Goal: Navigation & Orientation: Understand site structure

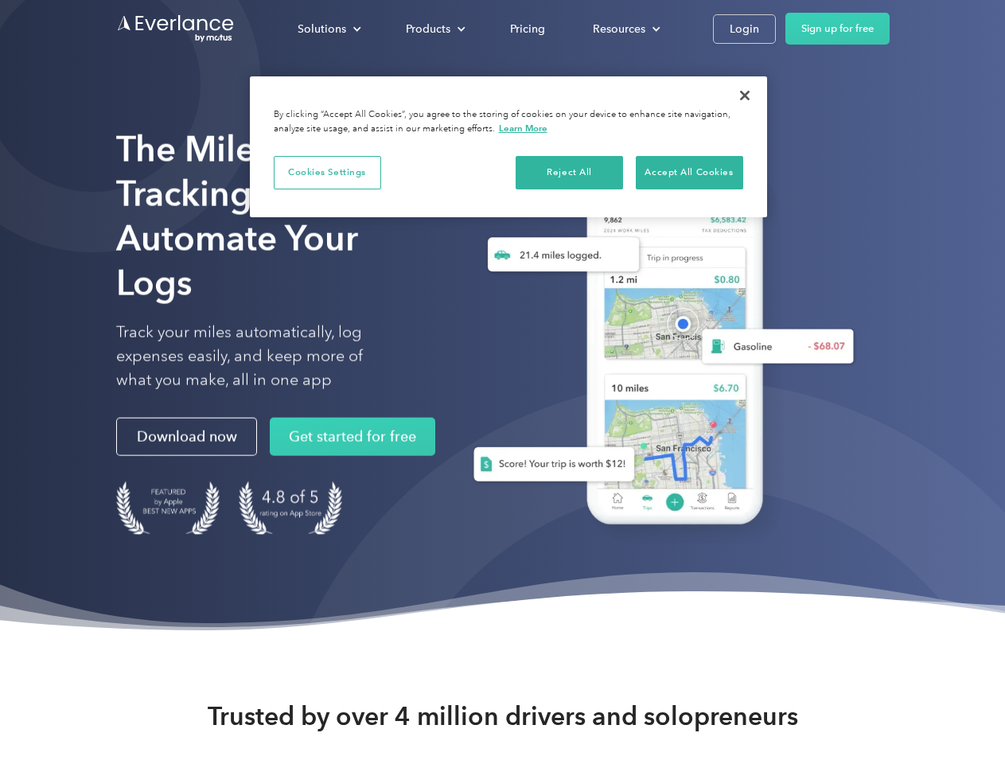
click at [329, 29] on div "Solutions" at bounding box center [322, 29] width 49 height 20
click at [434, 29] on div "Products" at bounding box center [428, 29] width 45 height 20
click at [624, 29] on div "Resources" at bounding box center [619, 29] width 53 height 20
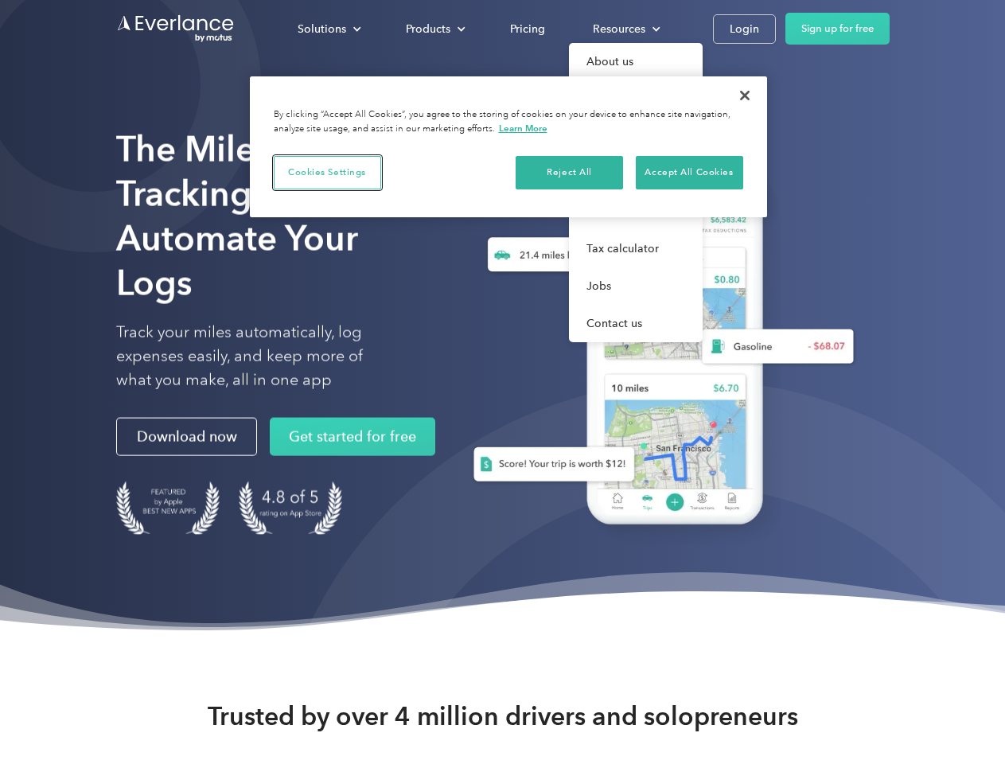
click at [327, 172] on button "Cookies Settings" at bounding box center [327, 172] width 107 height 33
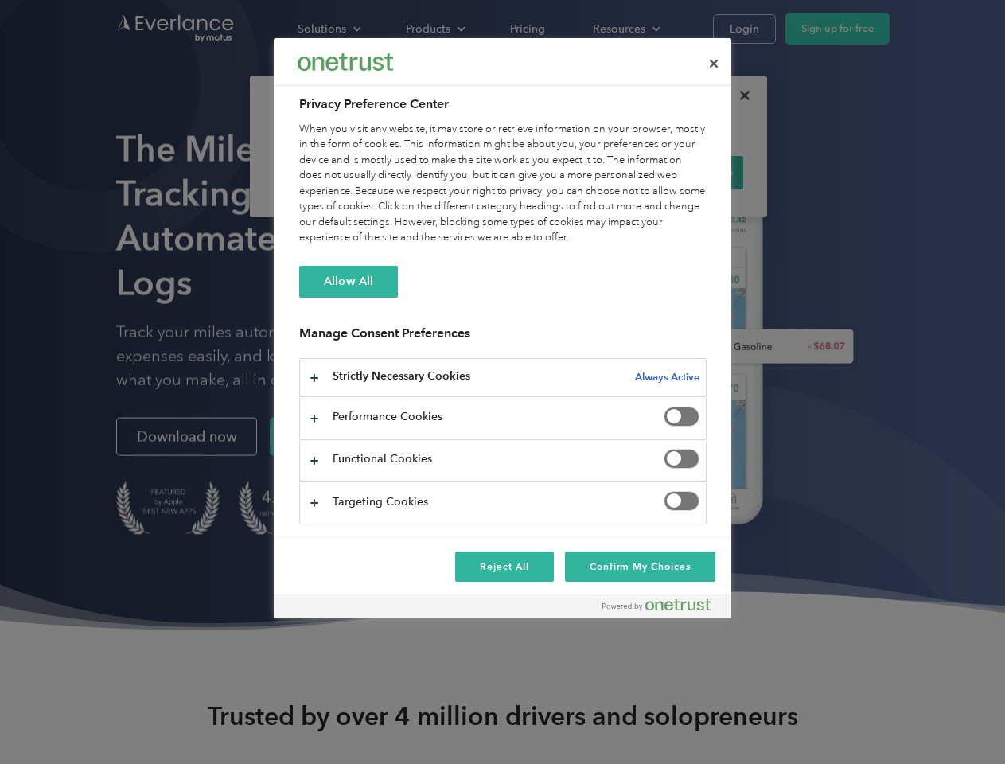
click at [570, 172] on div "When you visit any website, it may store or retrieve information on your browse…" at bounding box center [502, 184] width 407 height 124
click at [689, 172] on div "When you visit any website, it may store or retrieve information on your browse…" at bounding box center [502, 184] width 407 height 124
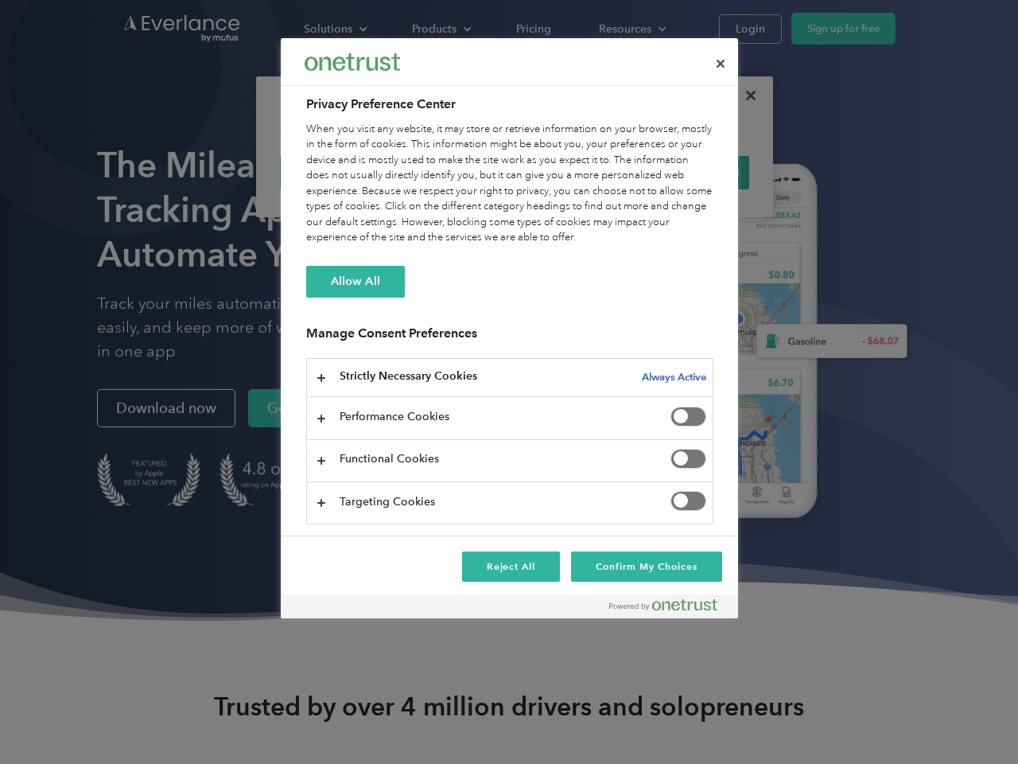
click at [745, 95] on div at bounding box center [509, 382] width 1018 height 764
